Goal: Task Accomplishment & Management: Complete application form

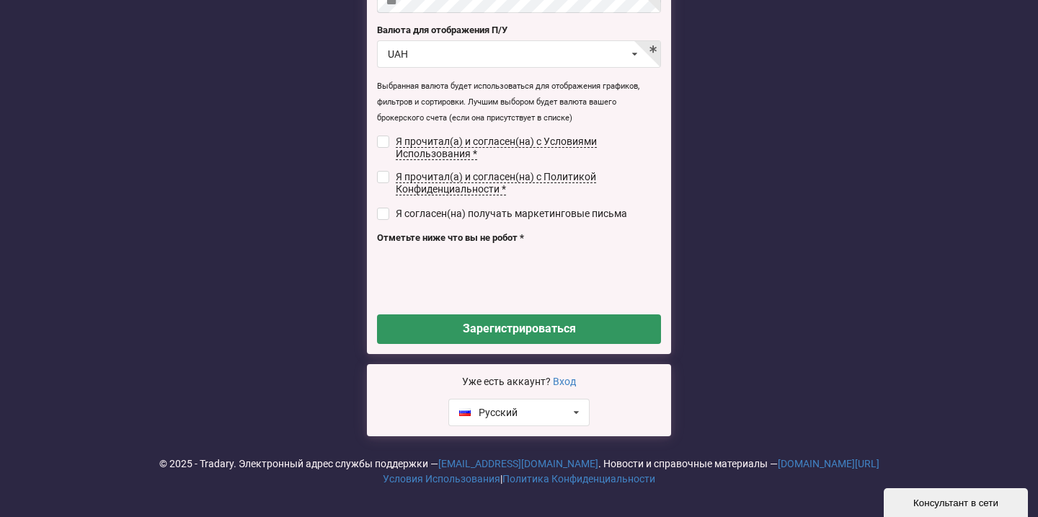
scroll to position [225, 0]
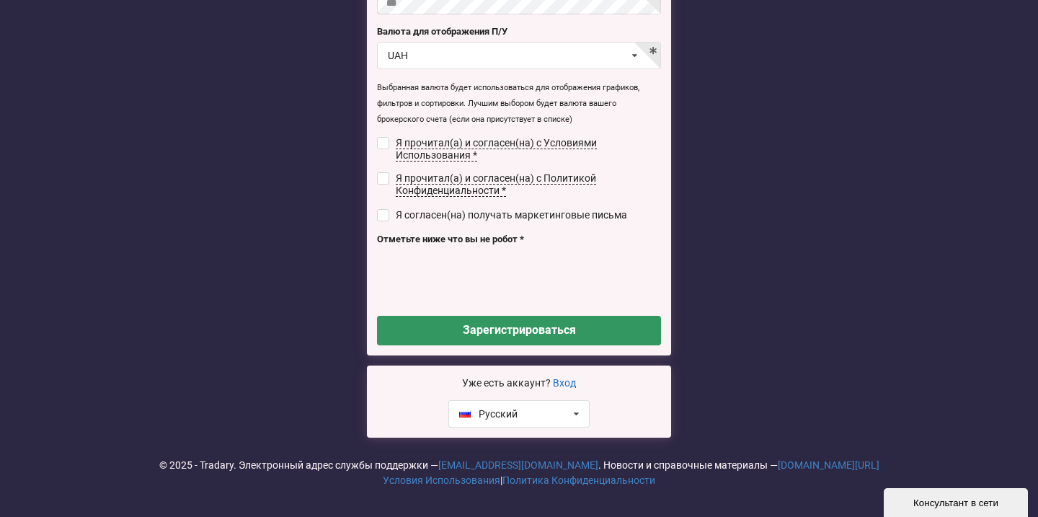
click at [571, 380] on link "Вход" at bounding box center [564, 383] width 23 height 12
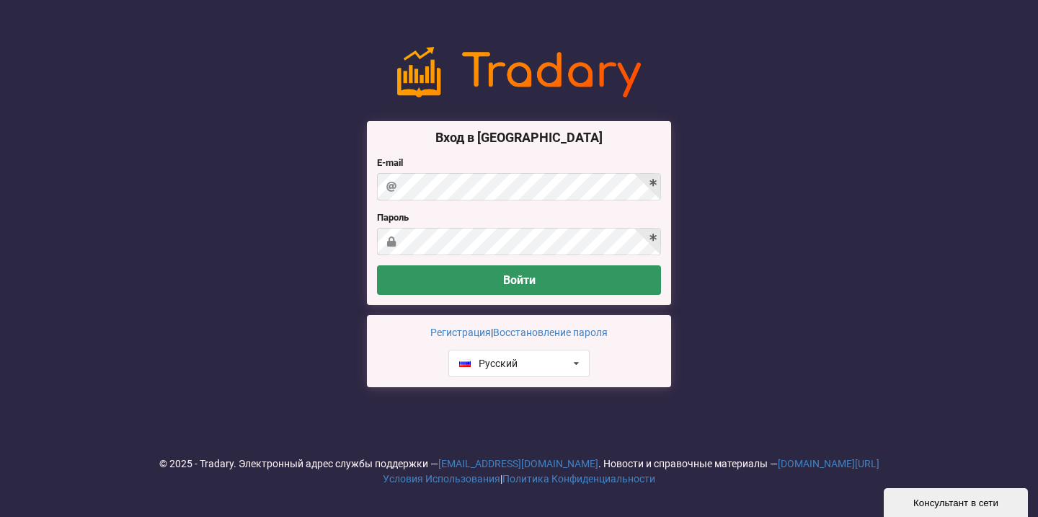
click at [480, 159] on label "E-mail" at bounding box center [519, 163] width 284 height 14
click at [464, 338] on link "Регистрация" at bounding box center [460, 333] width 61 height 12
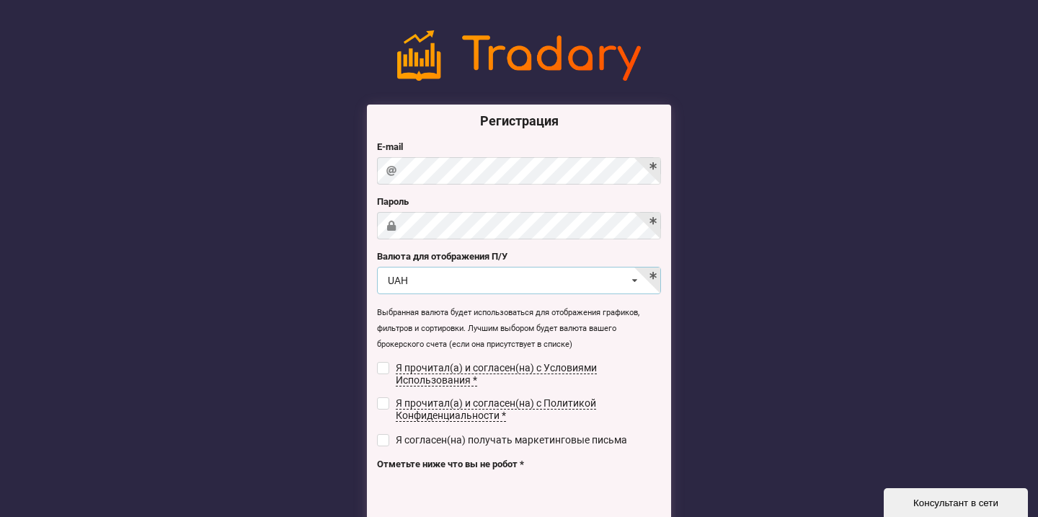
click at [451, 286] on div "UAH USD RUB EUR UAH" at bounding box center [519, 280] width 284 height 27
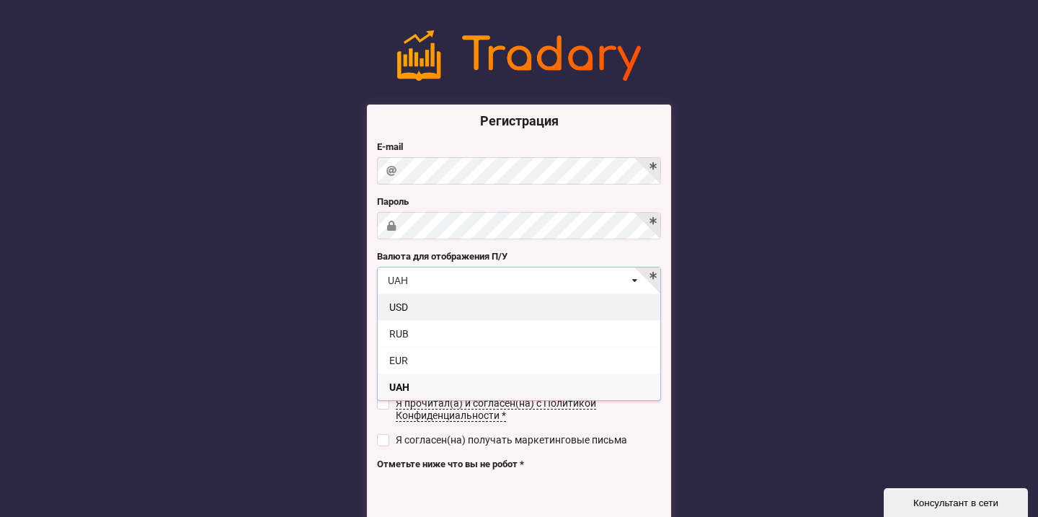
click at [421, 309] on div "USD" at bounding box center [519, 306] width 283 height 27
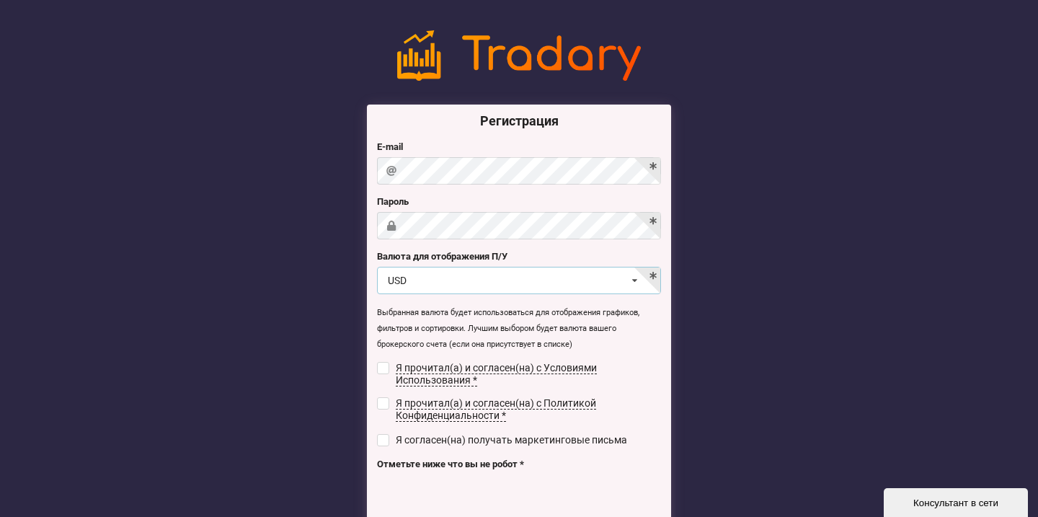
click at [449, 285] on div "USD USD RUB EUR UAH" at bounding box center [519, 280] width 284 height 27
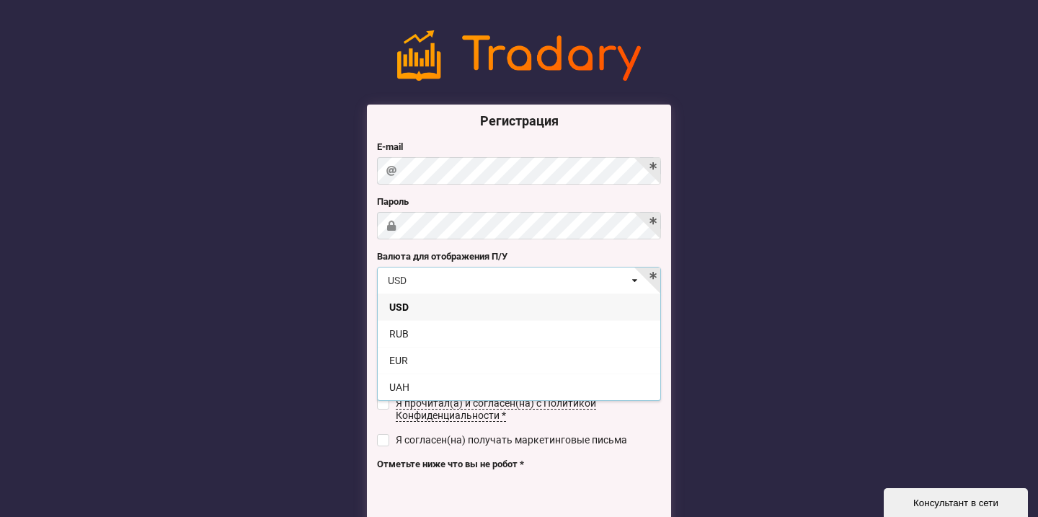
click at [449, 284] on div "USD USD RUB EUR UAH" at bounding box center [519, 280] width 284 height 27
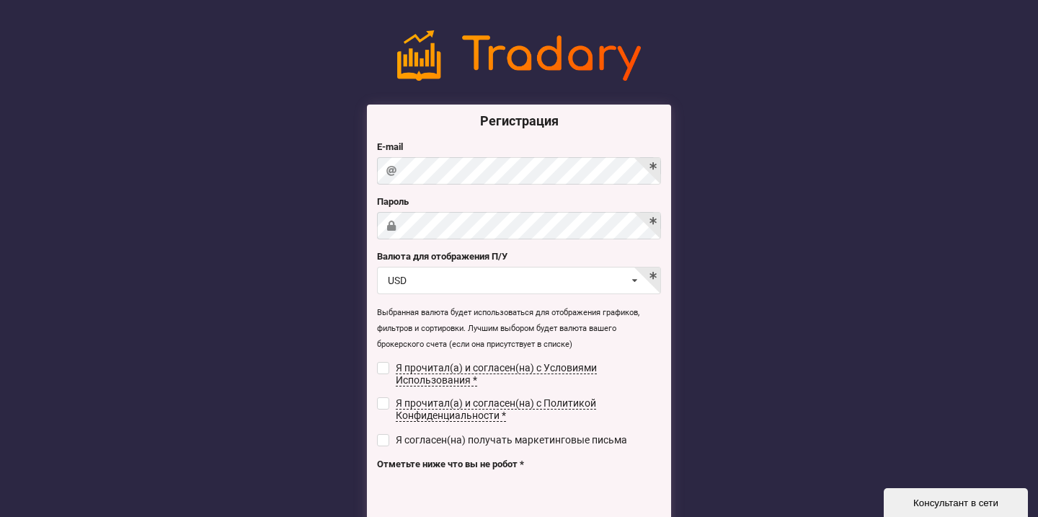
click at [440, 150] on label "E-mail" at bounding box center [519, 147] width 284 height 14
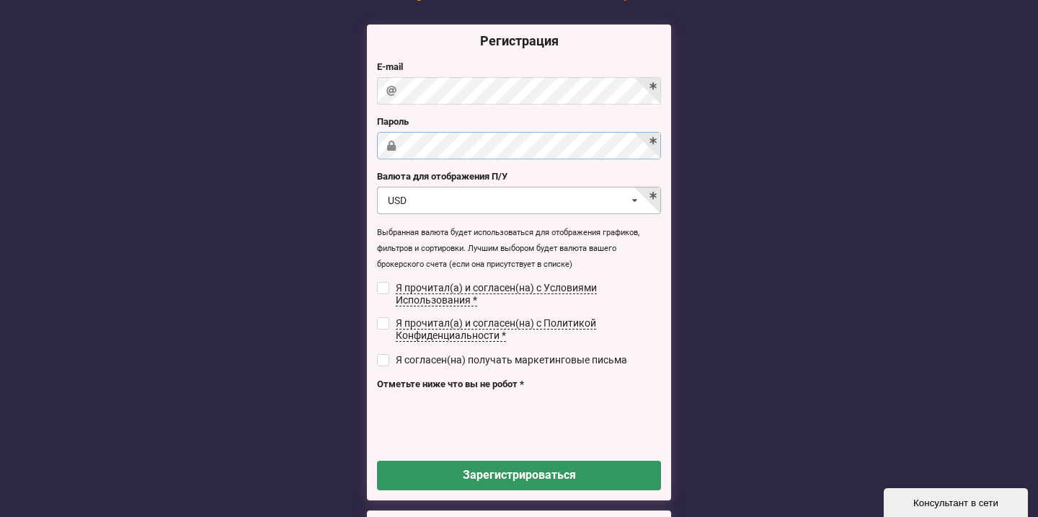
scroll to position [103, 0]
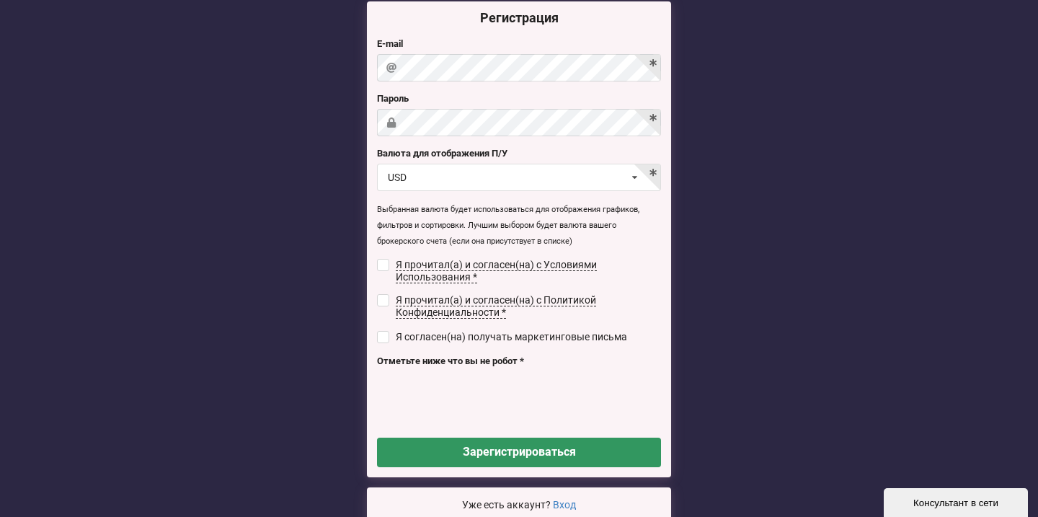
click at [386, 265] on div "Я прочитал(а) и согласен(на) с Условиями Использования *" at bounding box center [519, 271] width 284 height 25
click at [387, 294] on input "checkbox" at bounding box center [383, 300] width 12 height 12
checkbox input "true"
click at [384, 331] on input "checkbox" at bounding box center [383, 337] width 12 height 12
checkbox input "true"
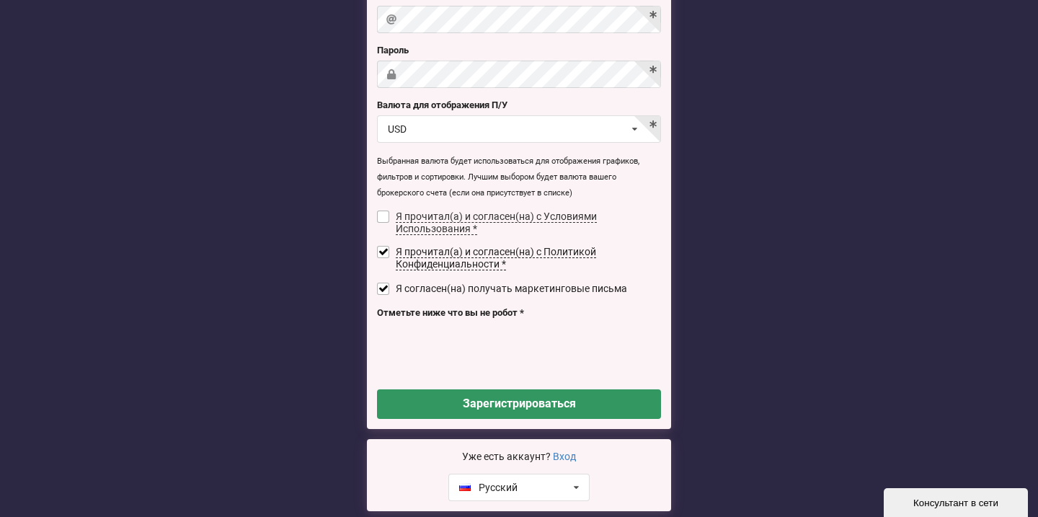
scroll to position [153, 0]
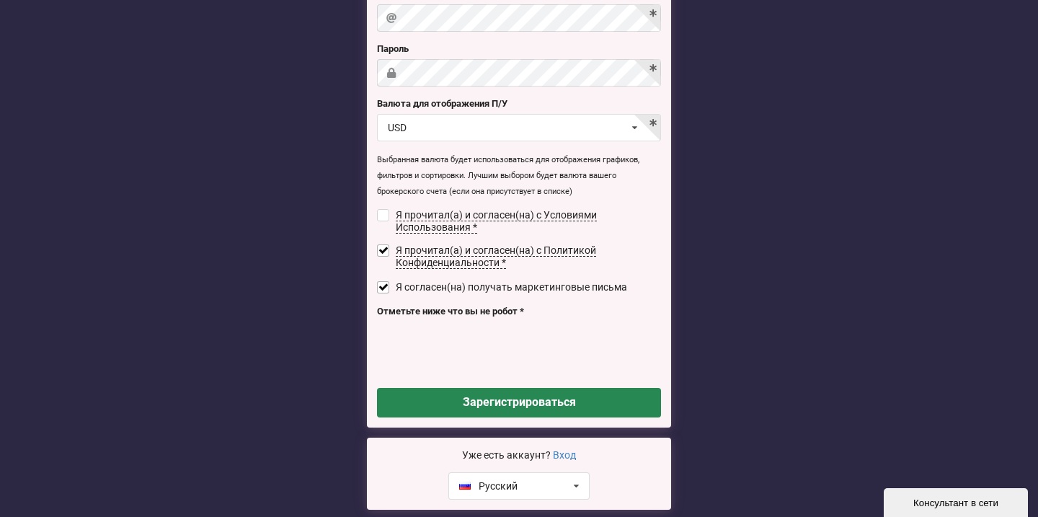
click at [531, 396] on button "Зарегистрироваться" at bounding box center [519, 403] width 284 height 30
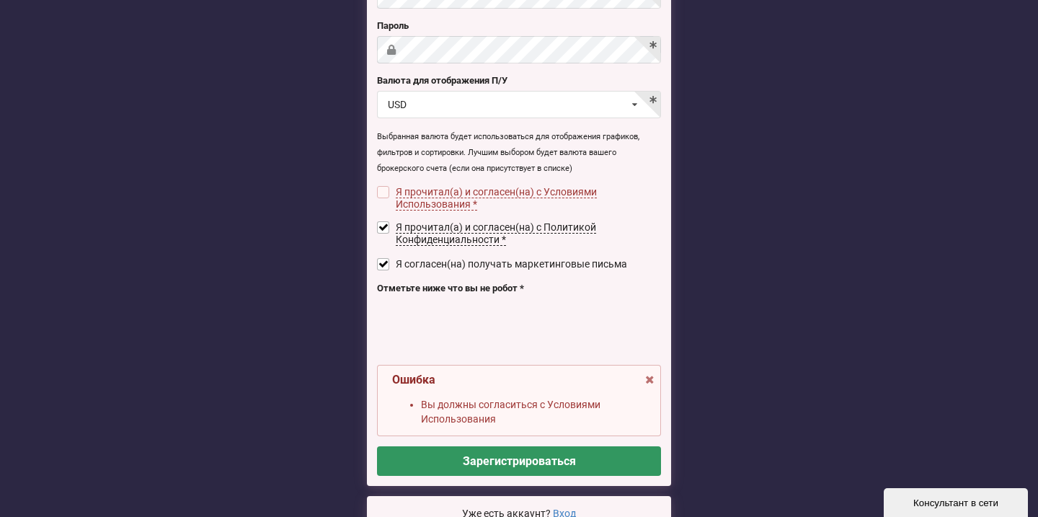
scroll to position [176, 0]
click at [389, 189] on label "Я прочитал(а) и согласен(на) с Условиями Использования *" at bounding box center [519, 198] width 284 height 25
click at [387, 187] on input "checkbox" at bounding box center [383, 192] width 12 height 12
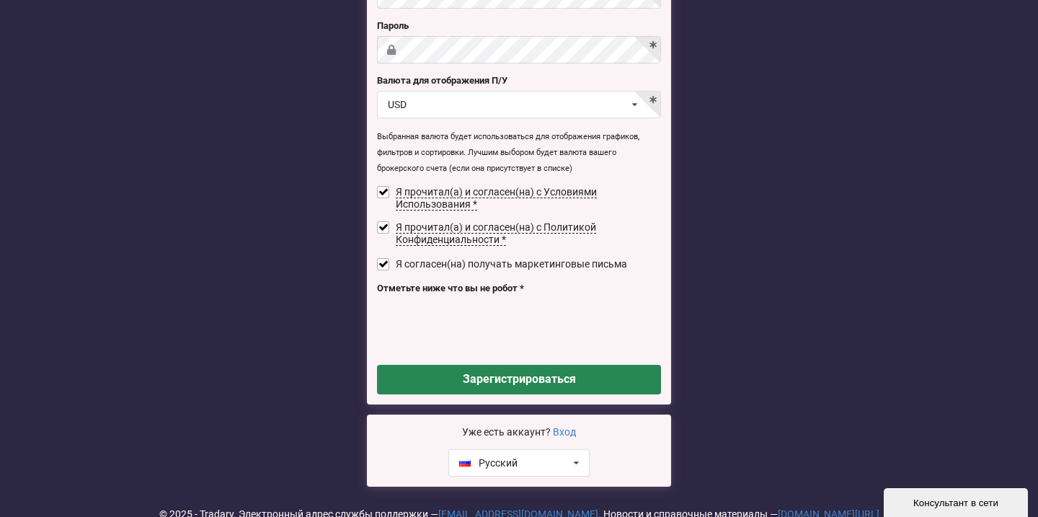
click at [530, 374] on button "Зарегистрироваться" at bounding box center [519, 380] width 284 height 30
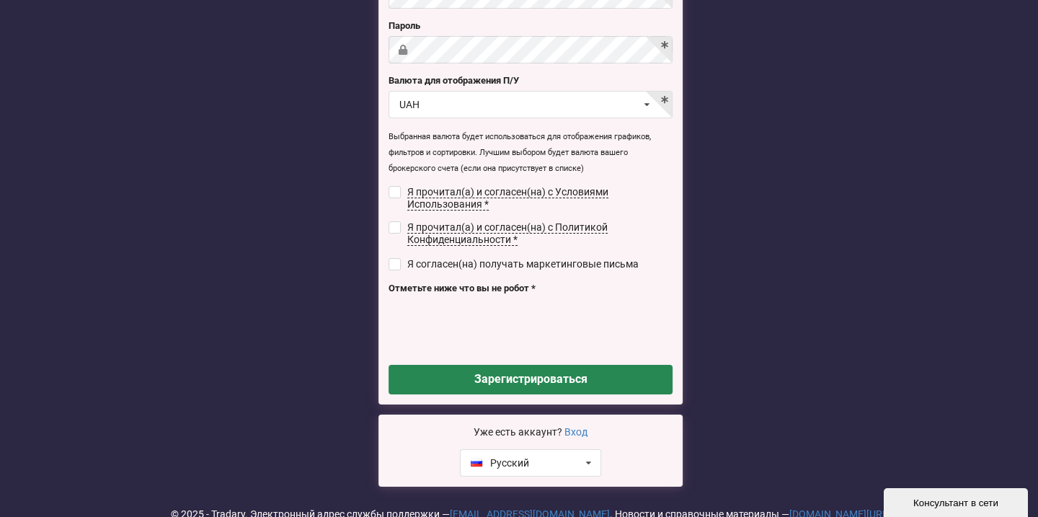
checkbox input "false"
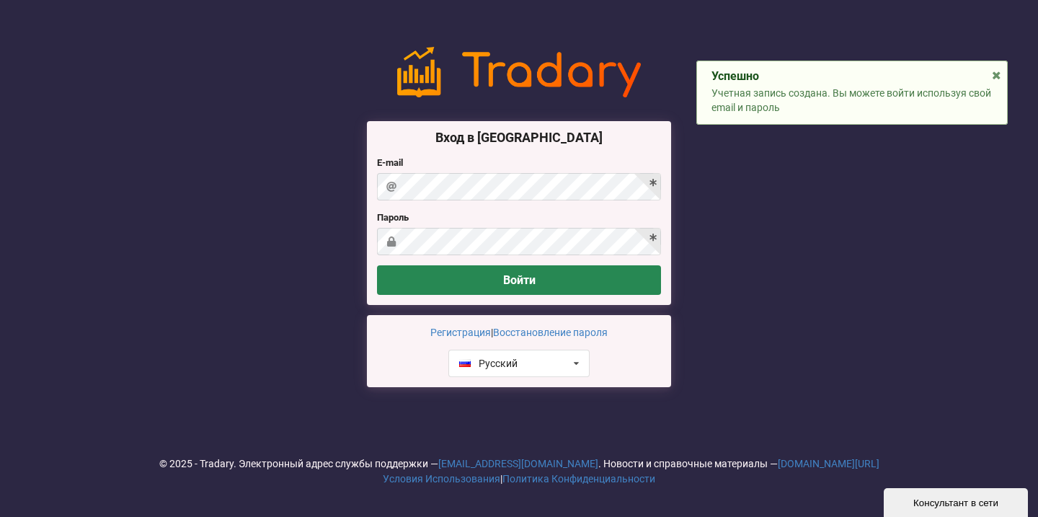
click at [522, 283] on button "Войти" at bounding box center [519, 280] width 284 height 30
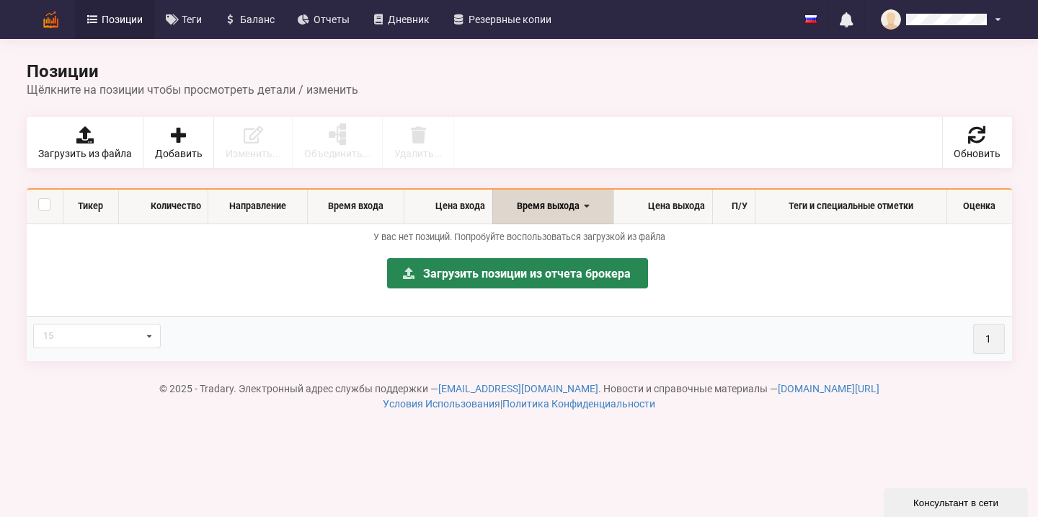
click at [558, 278] on link "Загрузить позиции из отчета брокера" at bounding box center [517, 273] width 261 height 30
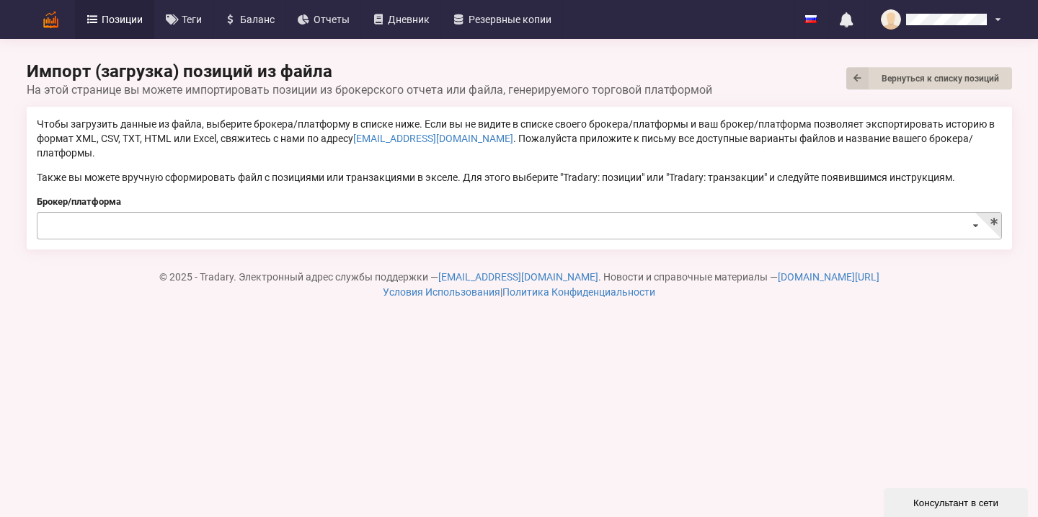
click at [313, 213] on input at bounding box center [520, 227] width 964 height 28
click at [335, 128] on p "Чтобы загрузить данные из файла, выберите брокера/платформу в списке ниже. Если…" at bounding box center [520, 138] width 966 height 43
